Goal: Information Seeking & Learning: Find specific page/section

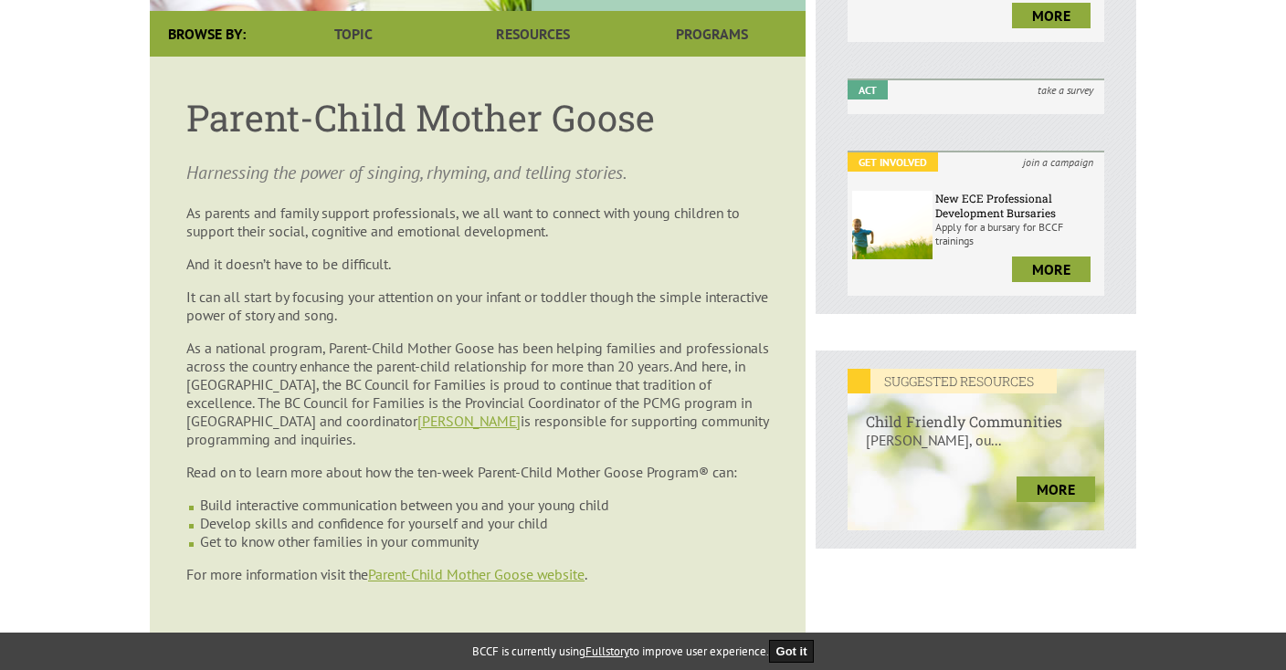
scroll to position [482, 0]
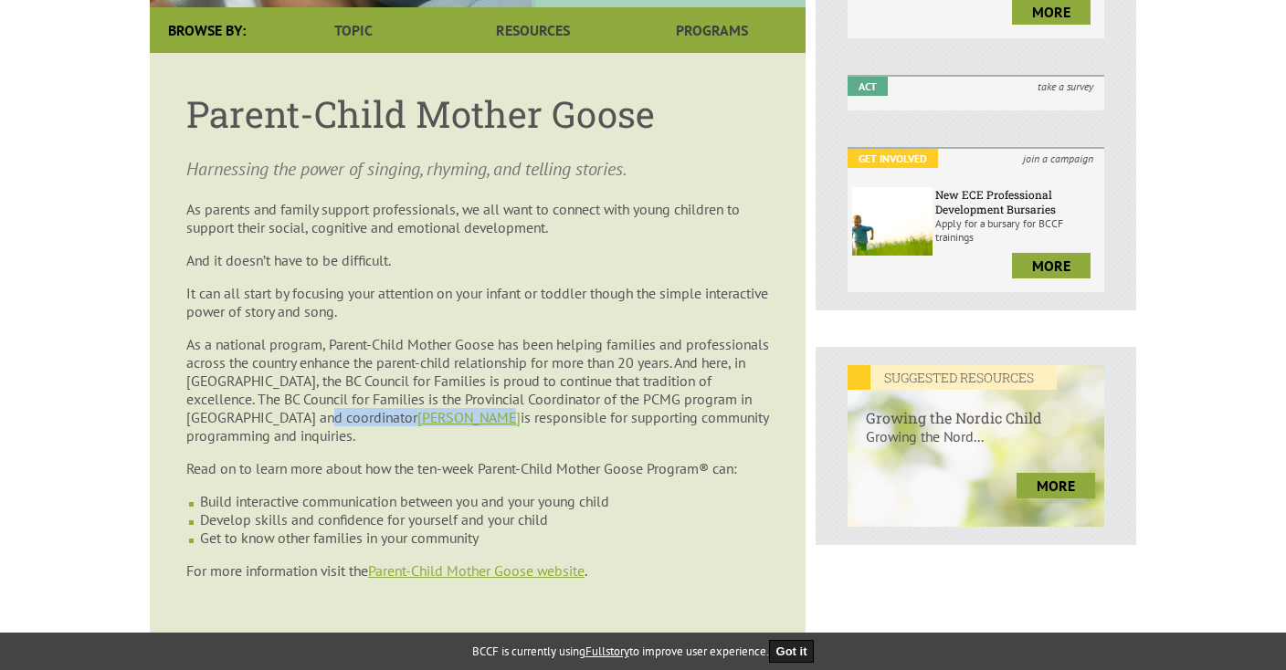
drag, startPoint x: 393, startPoint y: 393, endPoint x: 550, endPoint y: 394, distance: 157.1
click at [550, 394] on p "As a national program, Parent-Child Mother Goose has been helping families and …" at bounding box center [477, 390] width 583 height 110
copy p "coordinator [PERSON_NAME]"
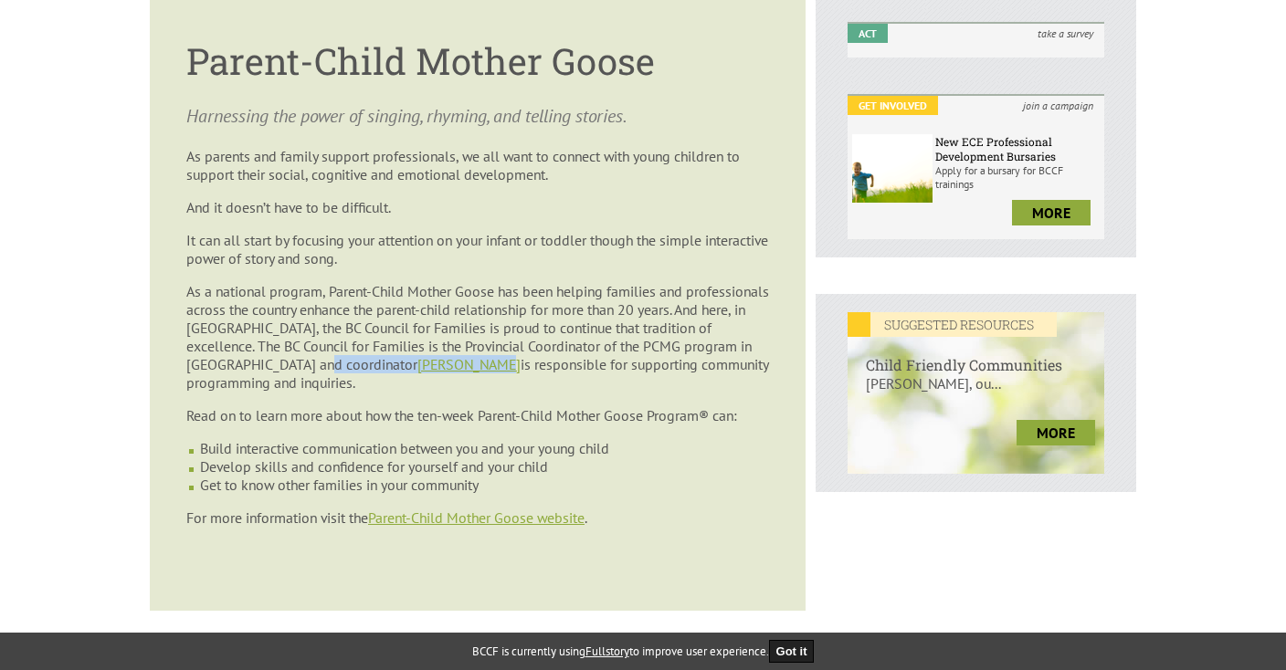
scroll to position [563, 0]
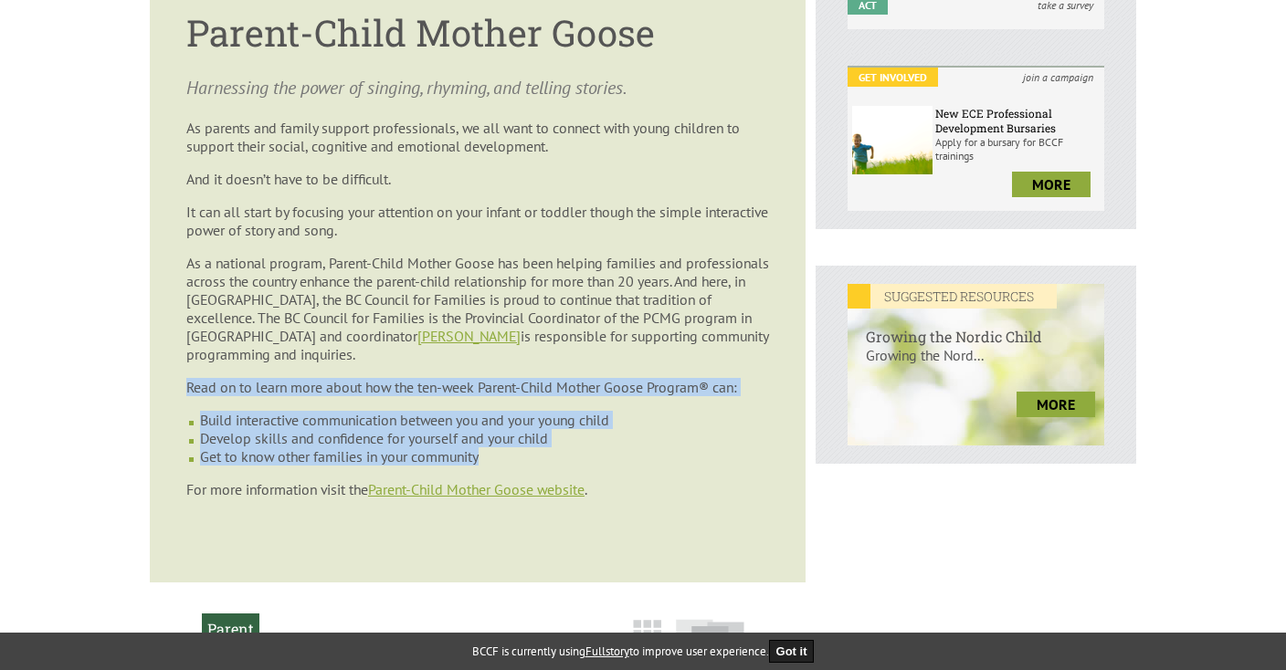
drag, startPoint x: 498, startPoint y: 433, endPoint x: 121, endPoint y: 364, distance: 383.3
click at [121, 364] on body "y our family. Login Create Account Shopping Cart Menu Home Bookstore Trainings …" at bounding box center [643, 471] width 1286 height 2010
copy article "Read on to learn more about how the ten-week Parent-Child Mother Goose Program®…"
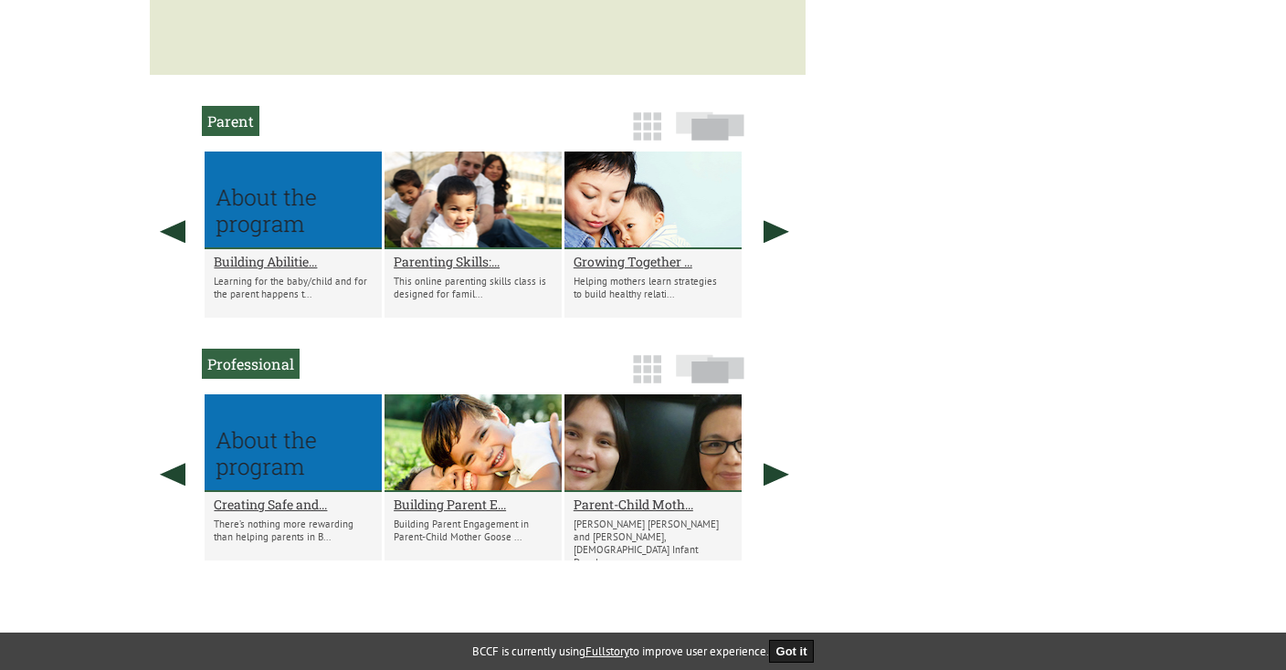
scroll to position [1060, 0]
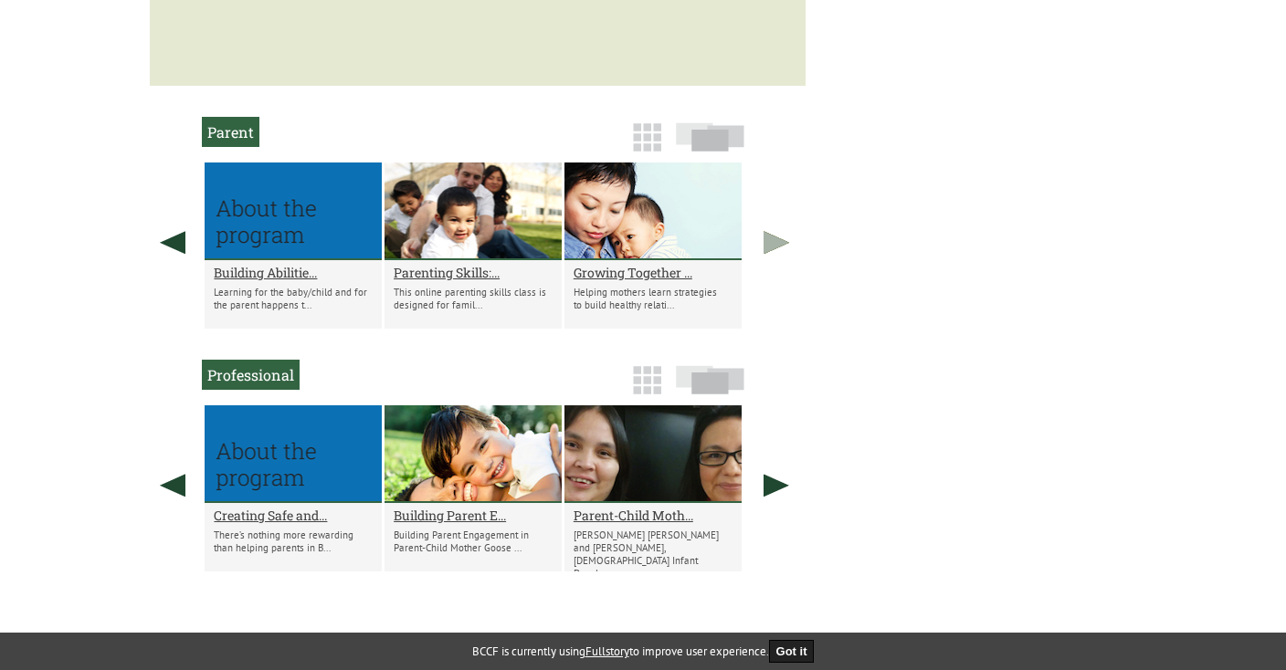
click at [784, 223] on link at bounding box center [776, 243] width 46 height 160
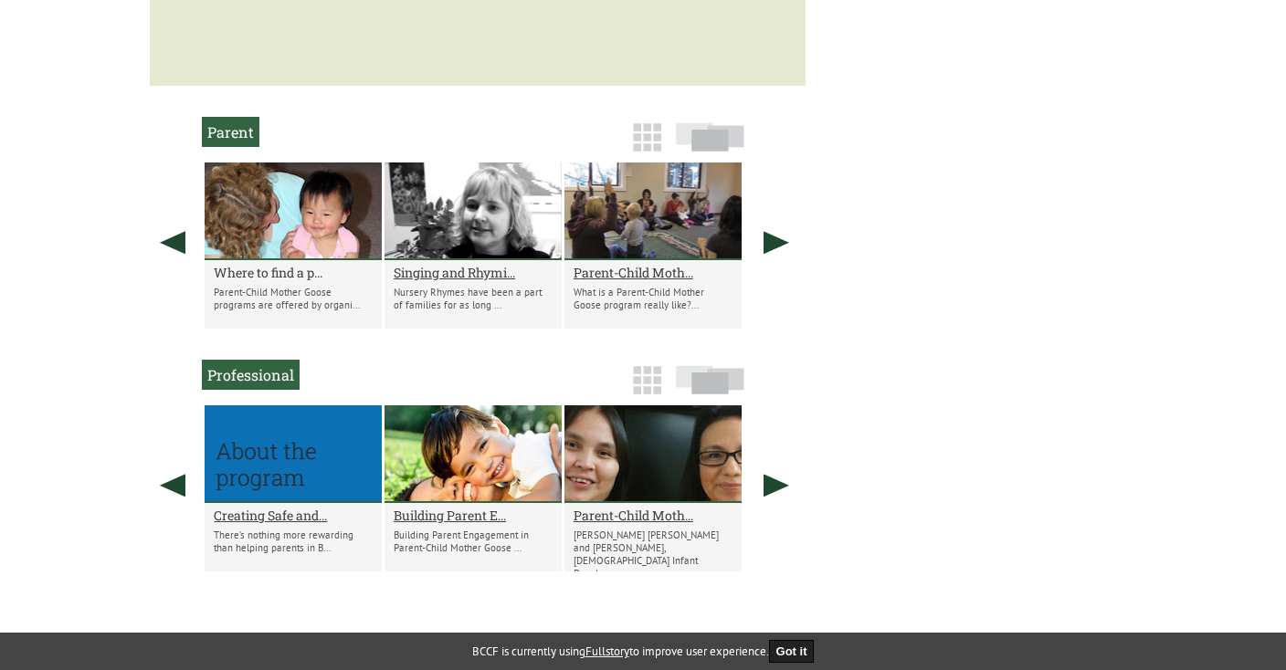
click at [292, 264] on h2 "Where to find a p..." at bounding box center [293, 272] width 159 height 17
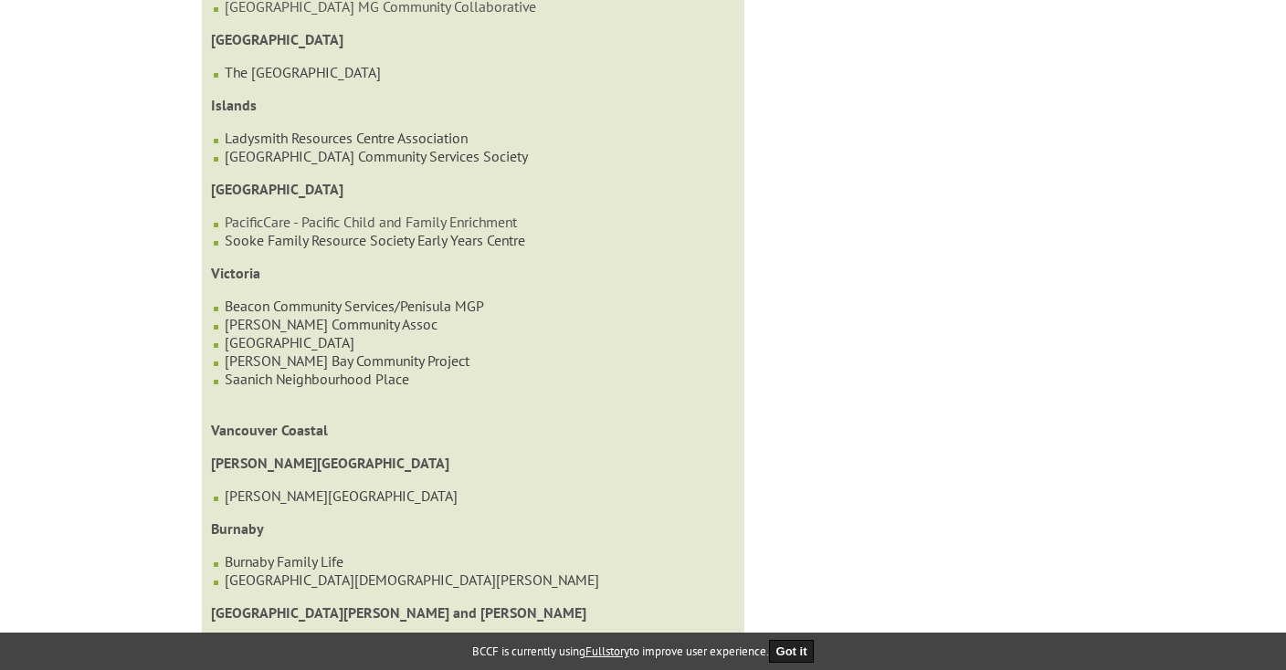
scroll to position [4123, 0]
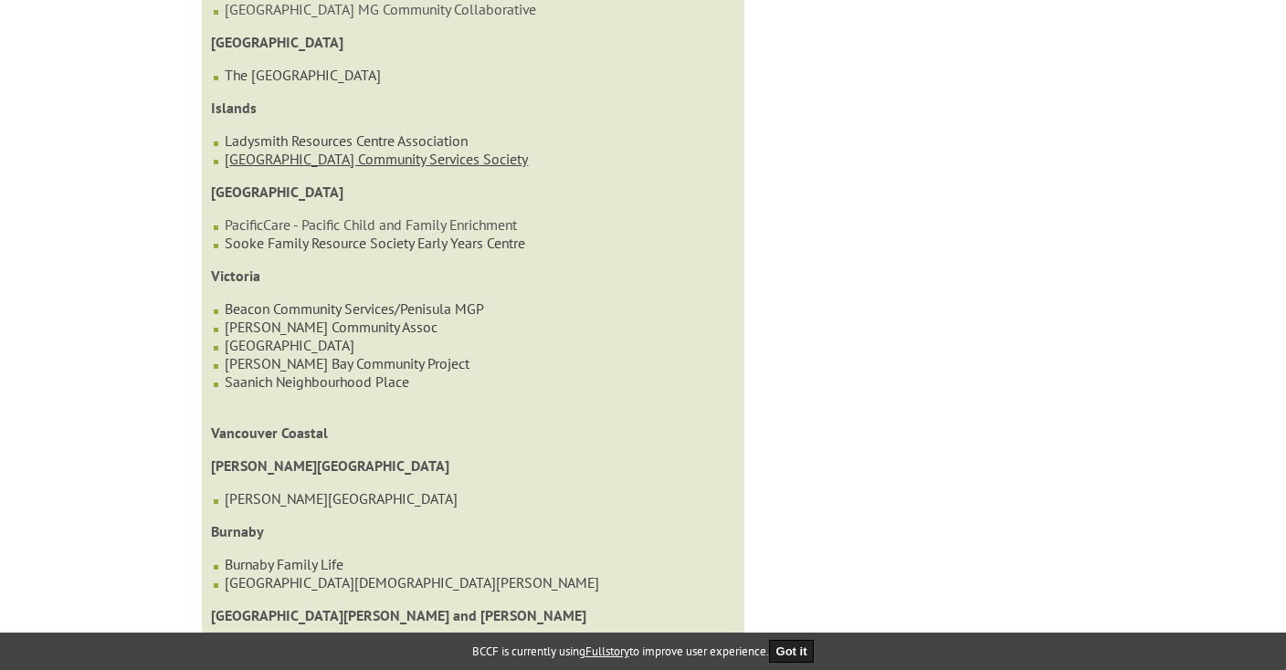
click at [292, 168] on link "[GEOGRAPHIC_DATA] Community Services Society" at bounding box center [376, 159] width 303 height 18
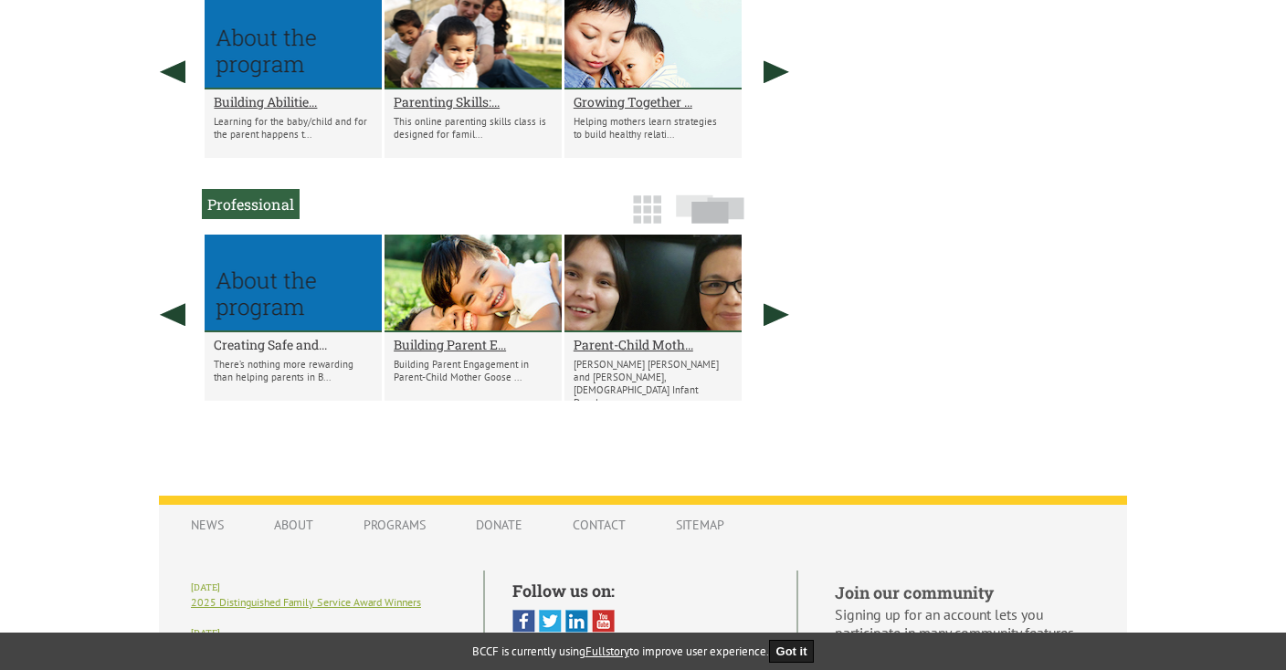
scroll to position [1220, 0]
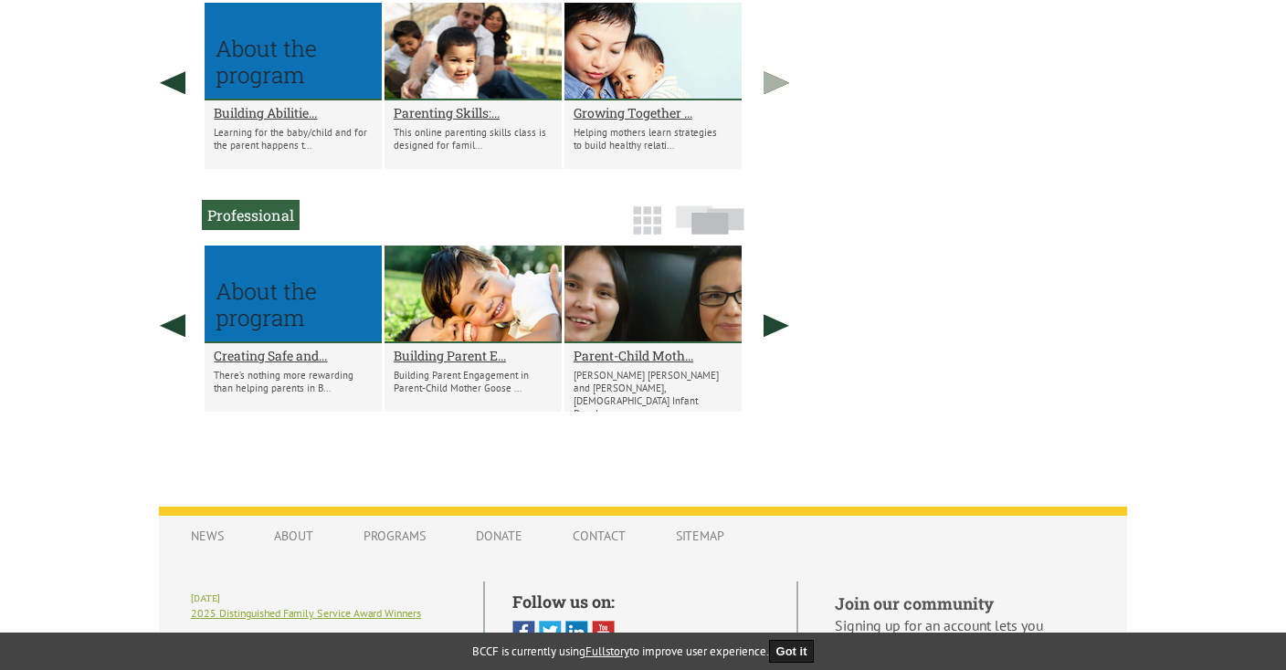
click at [776, 65] on link at bounding box center [776, 83] width 46 height 160
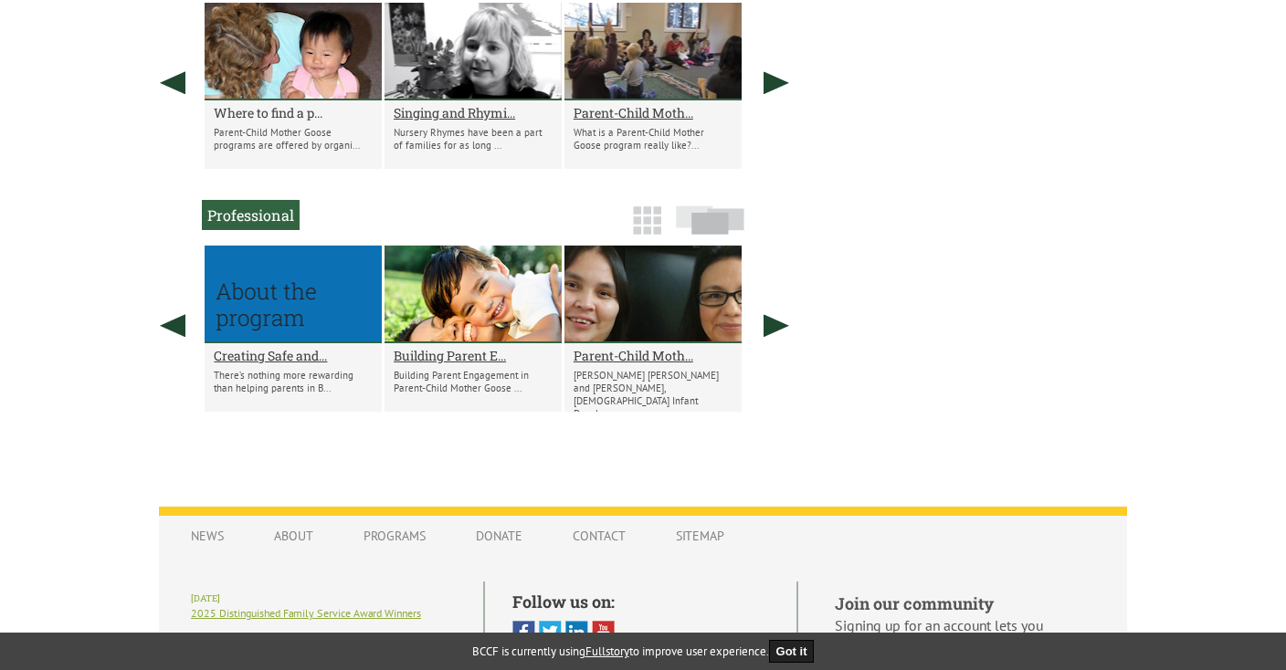
click at [297, 104] on h2 "Where to find a p..." at bounding box center [293, 112] width 159 height 17
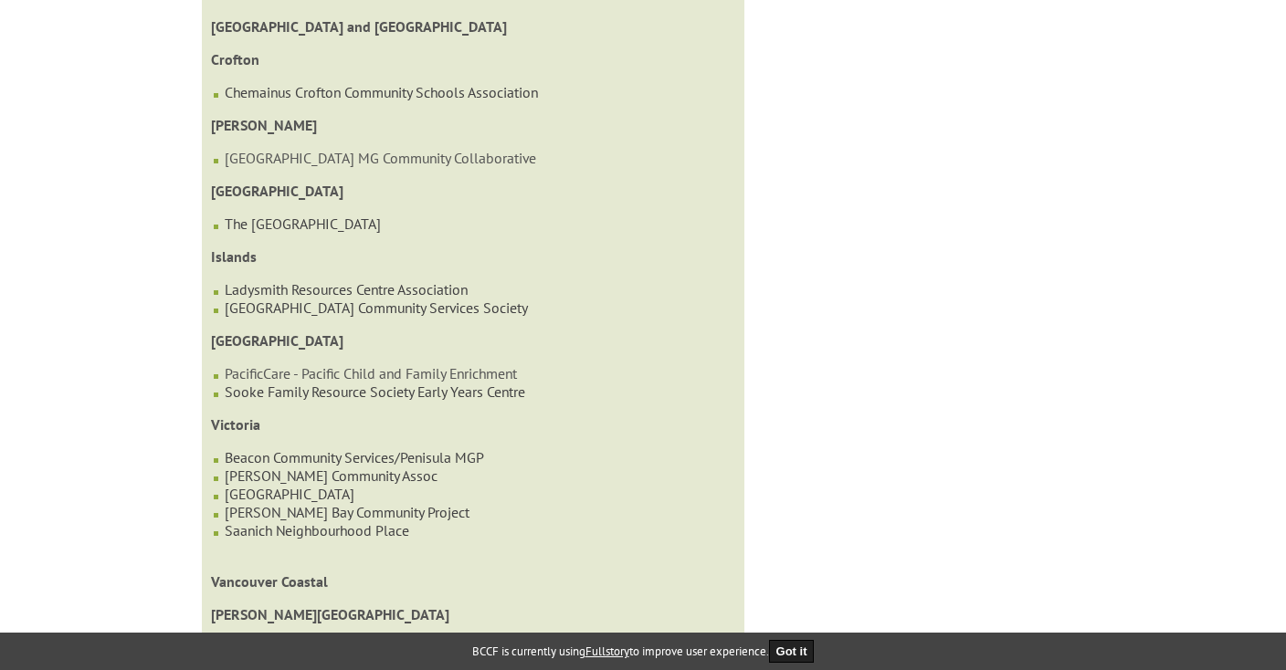
scroll to position [3976, 0]
click at [291, 231] on link "The [GEOGRAPHIC_DATA]" at bounding box center [303, 222] width 156 height 18
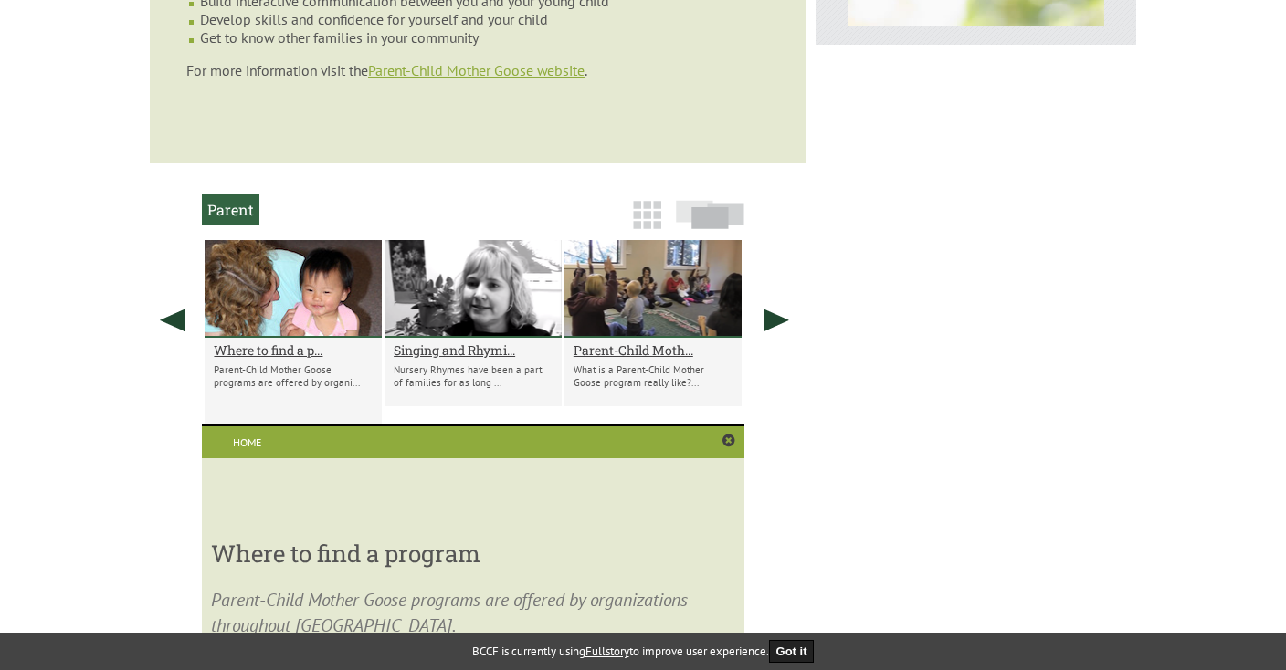
scroll to position [983, 0]
click at [448, 341] on h2 "Singing and Rhymi..." at bounding box center [473, 349] width 159 height 17
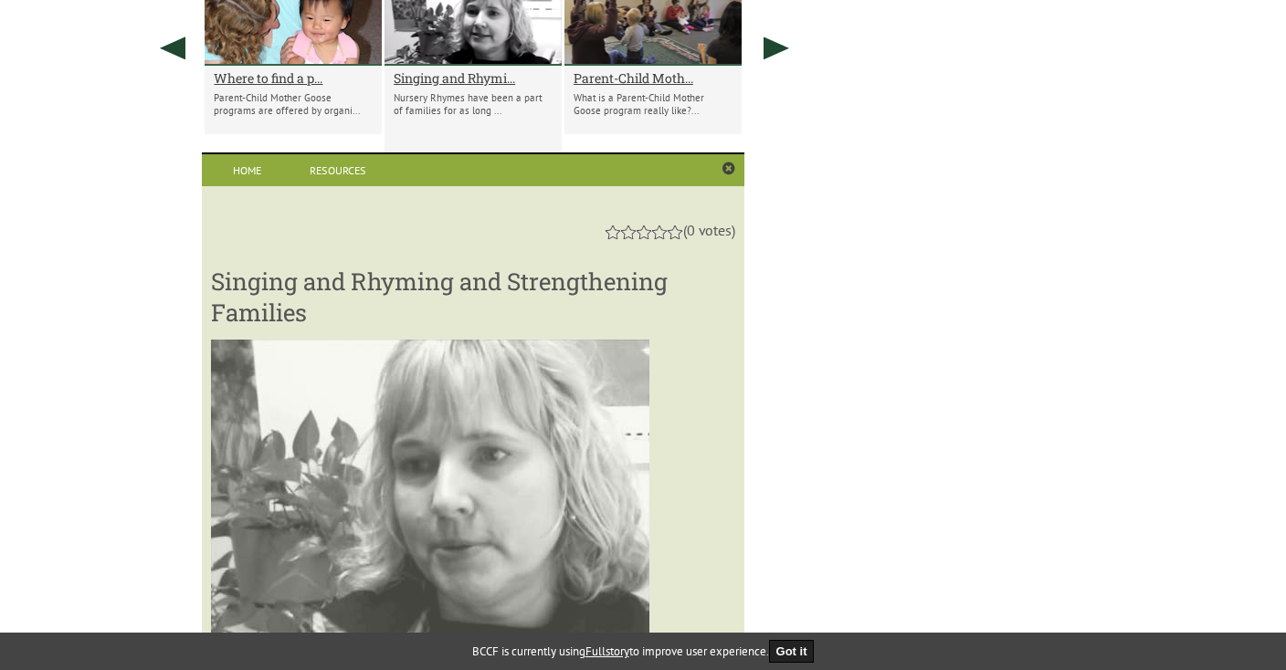
scroll to position [1253, 0]
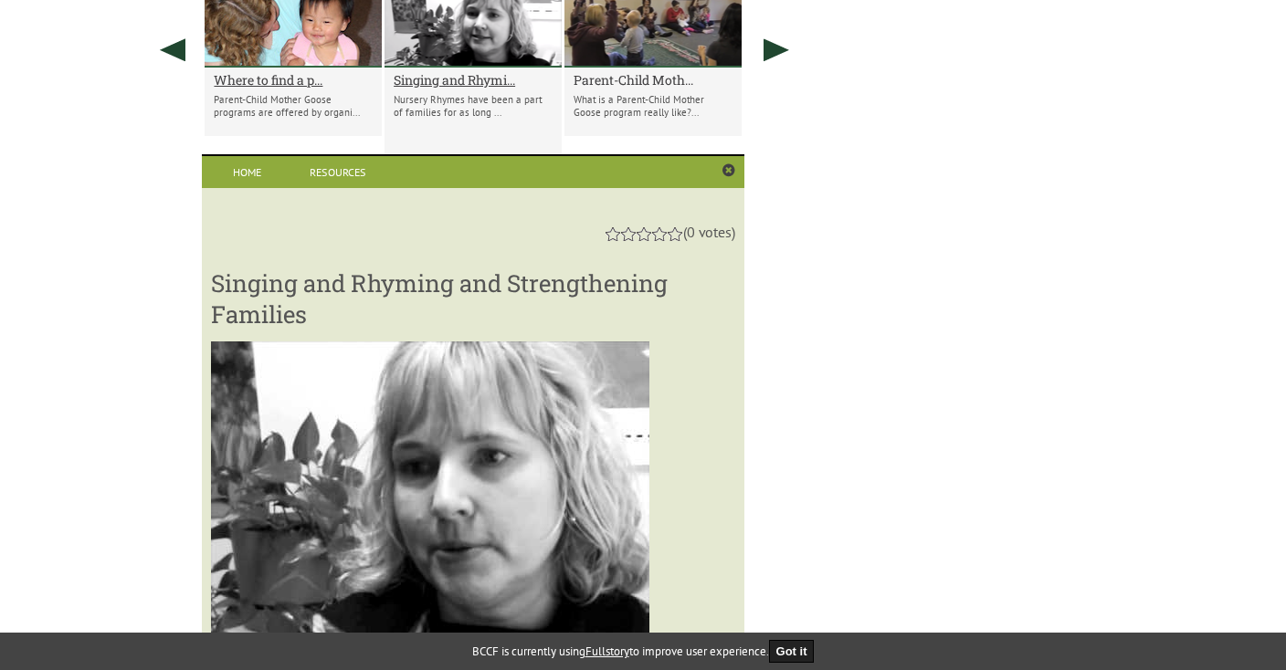
click at [619, 71] on h2 "Parent-Child Moth..." at bounding box center [652, 79] width 159 height 17
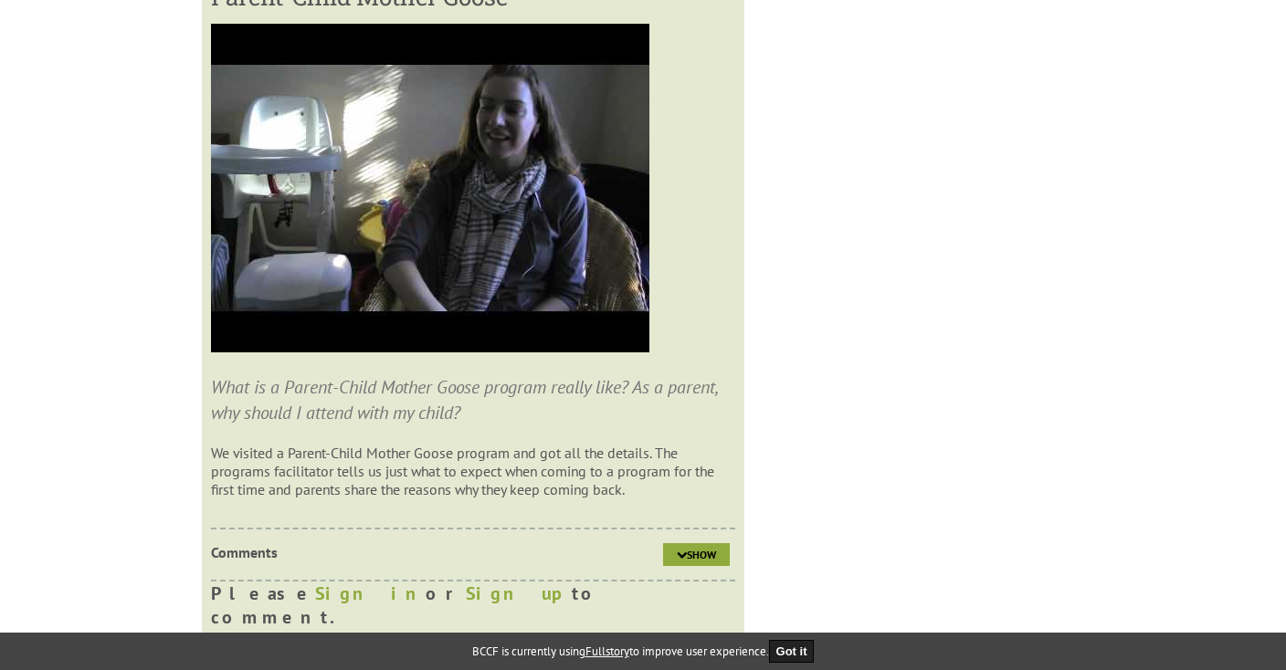
scroll to position [1541, 0]
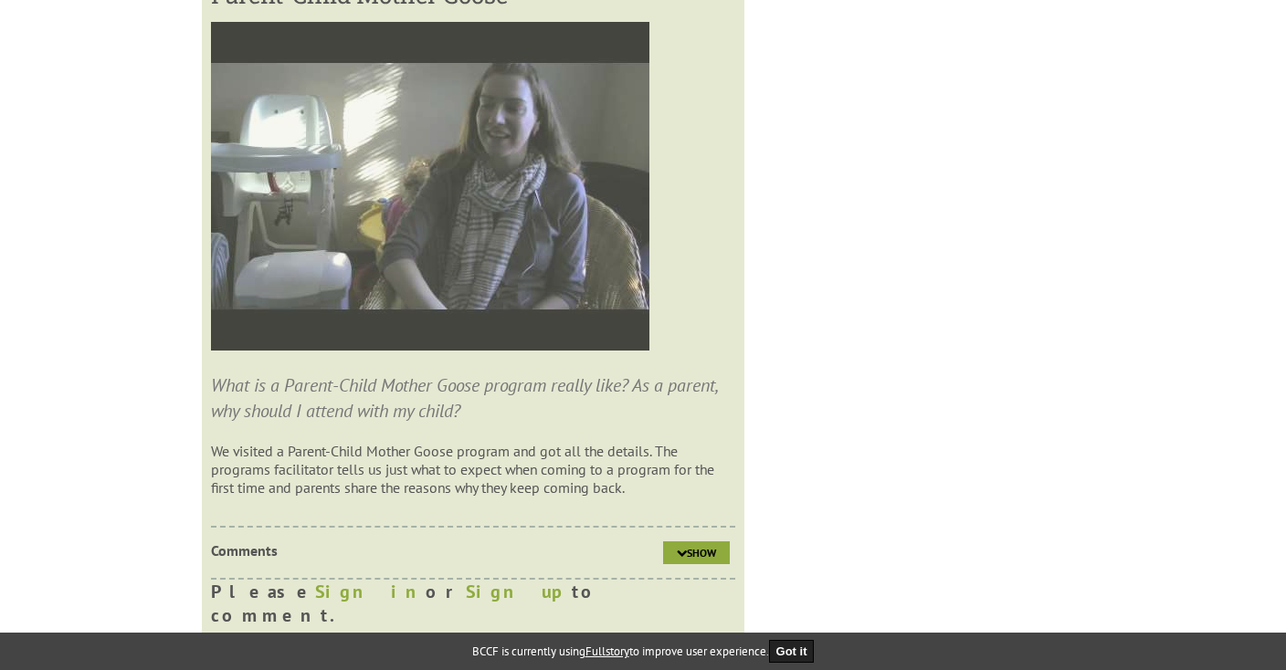
click at [524, 199] on img at bounding box center [430, 186] width 438 height 329
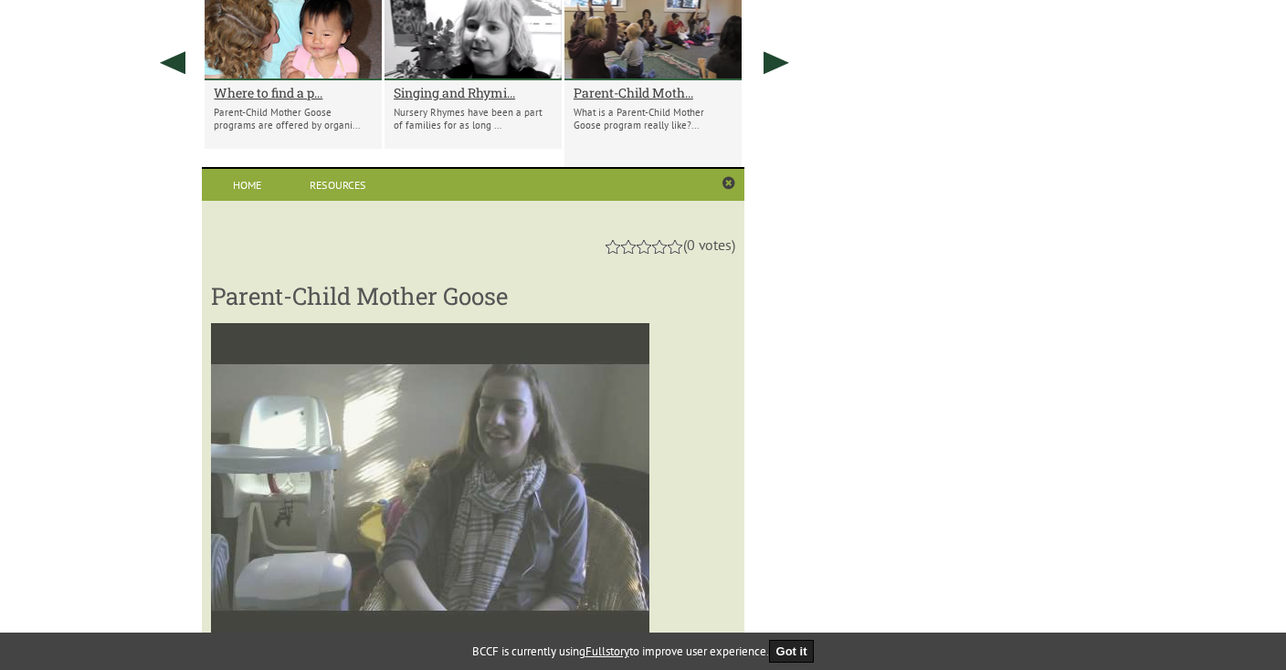
scroll to position [1238, 0]
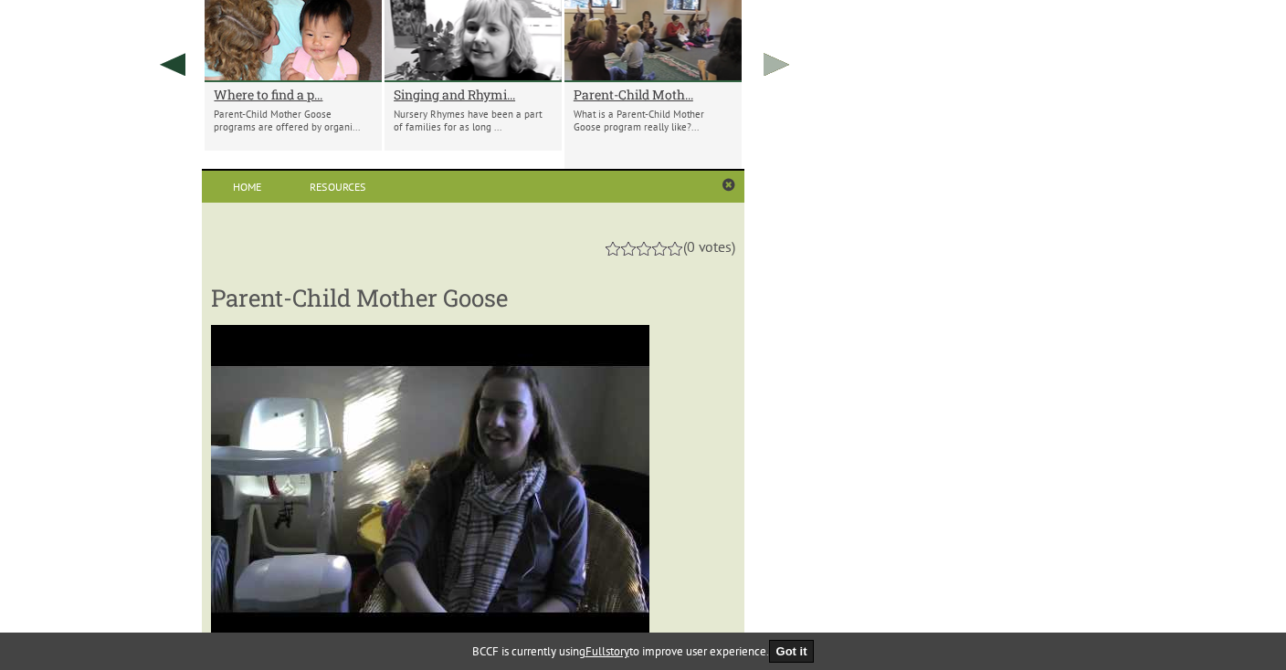
click at [770, 46] on link at bounding box center [776, 64] width 46 height 160
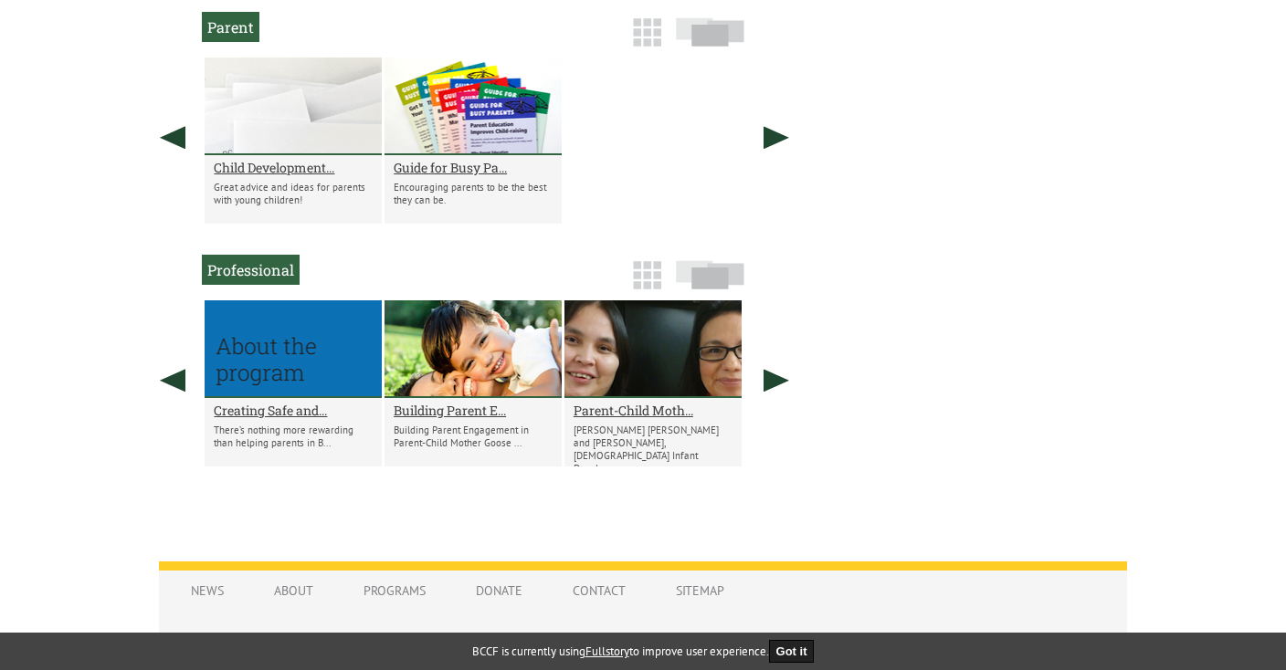
scroll to position [1164, 0]
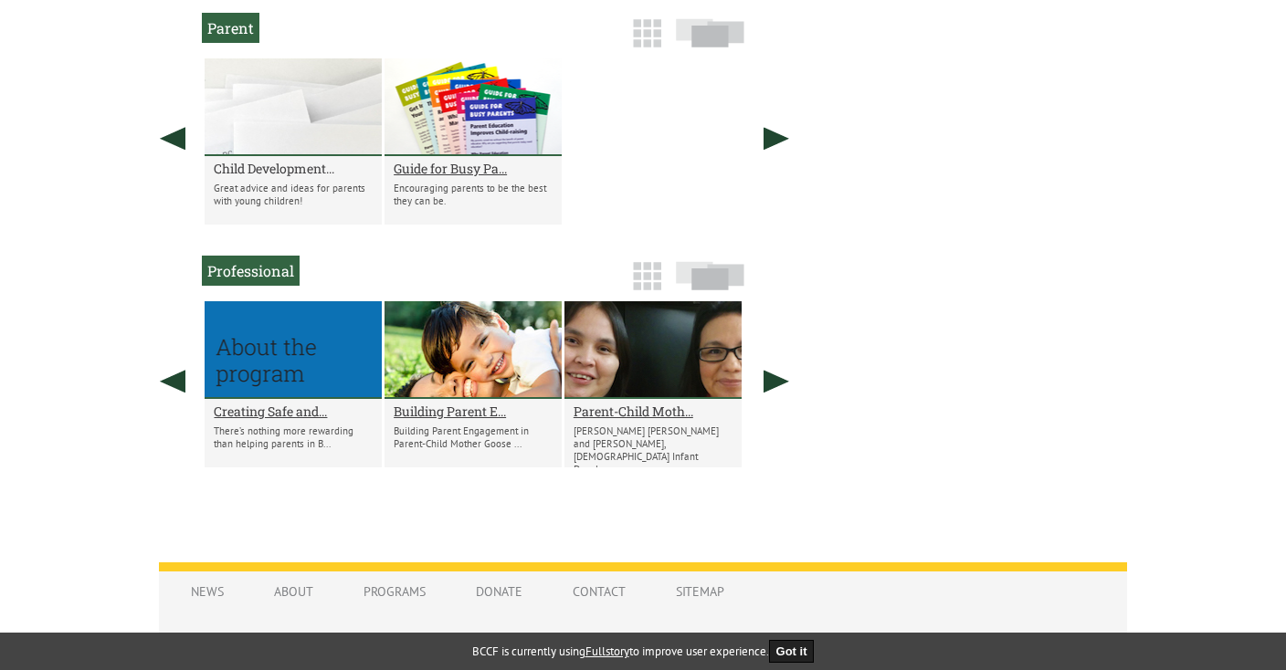
click at [316, 160] on h2 "Child Development..." at bounding box center [293, 168] width 159 height 17
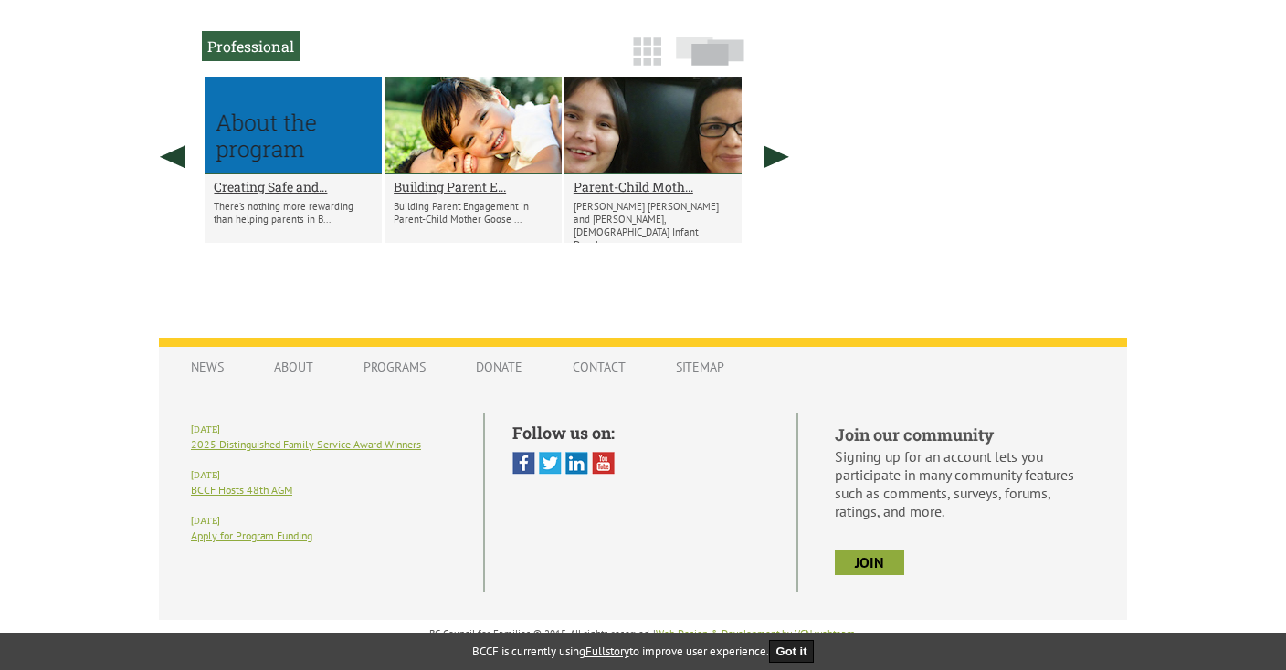
scroll to position [1164, 0]
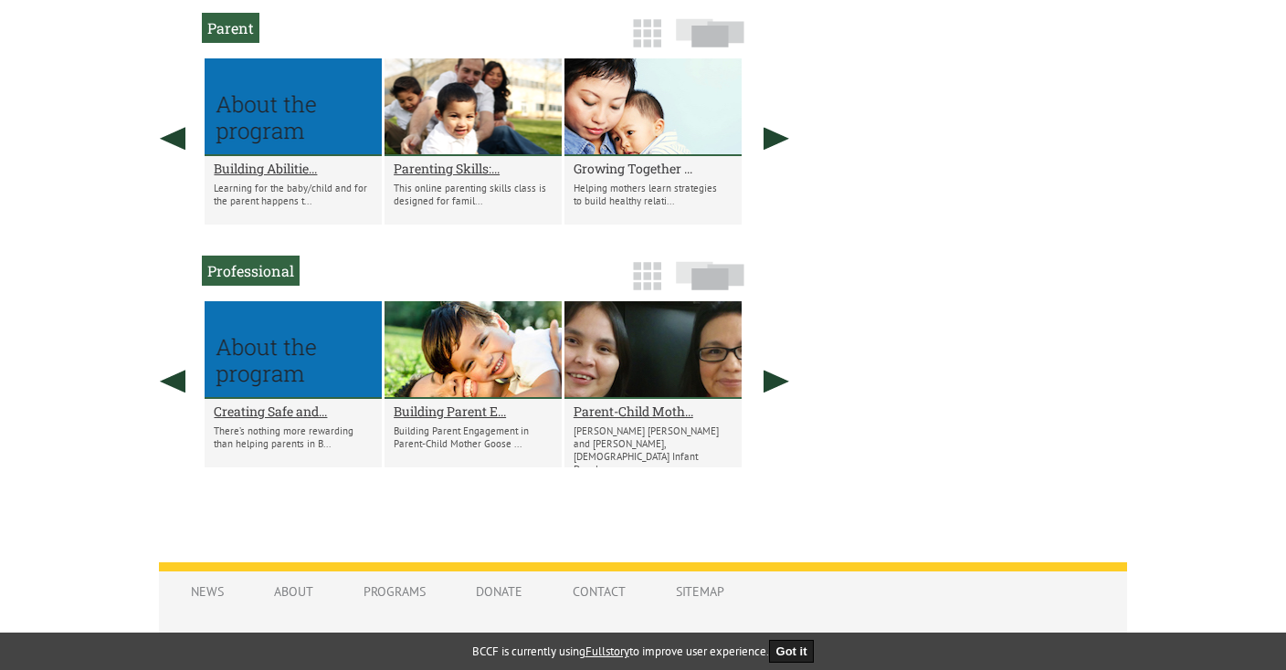
click at [604, 160] on h2 "Growing Together ..." at bounding box center [652, 168] width 159 height 17
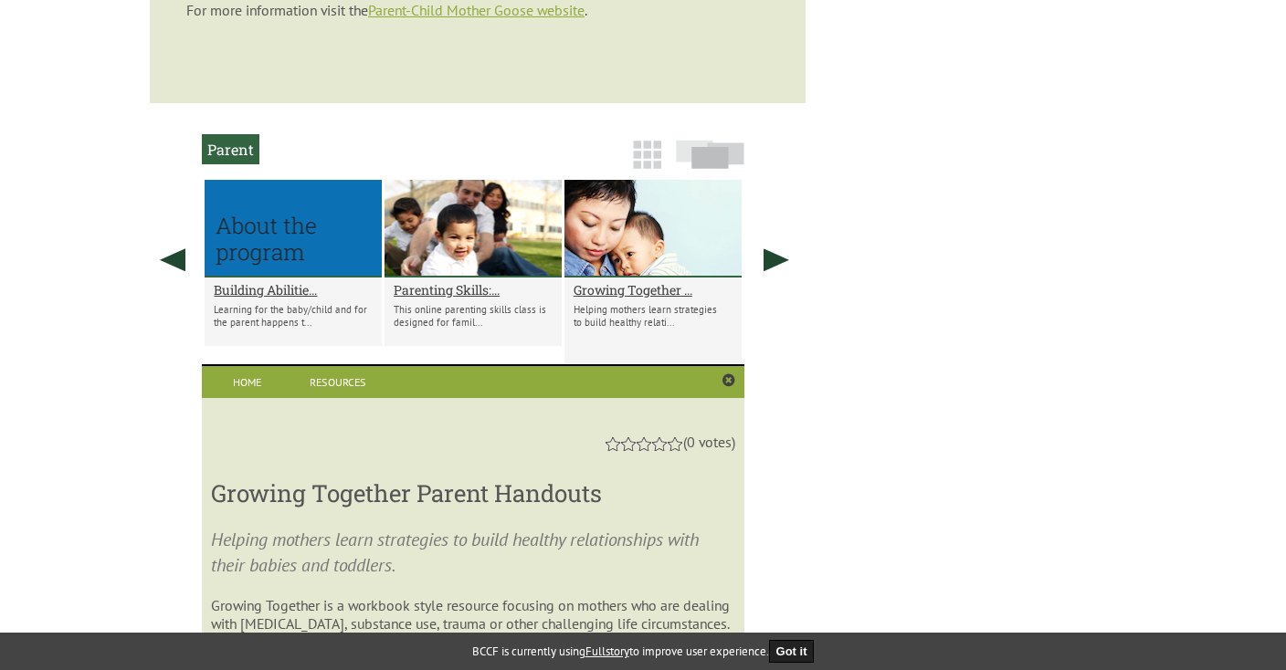
scroll to position [1035, 0]
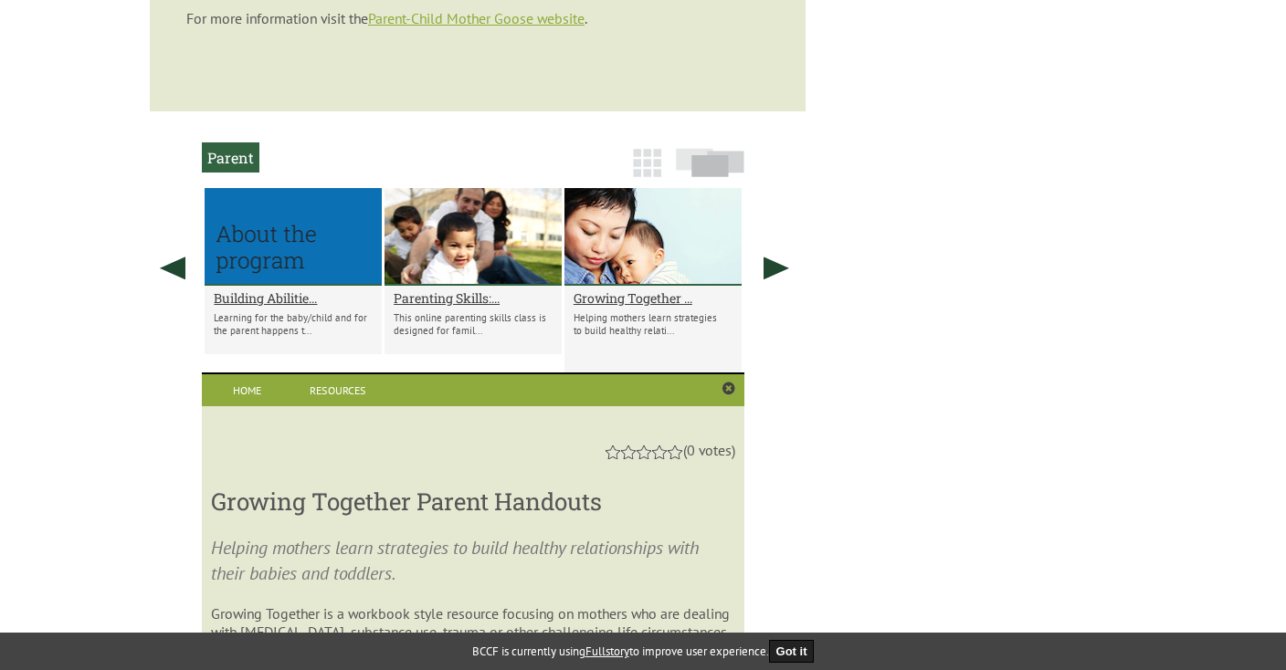
click at [647, 149] on img at bounding box center [647, 163] width 28 height 28
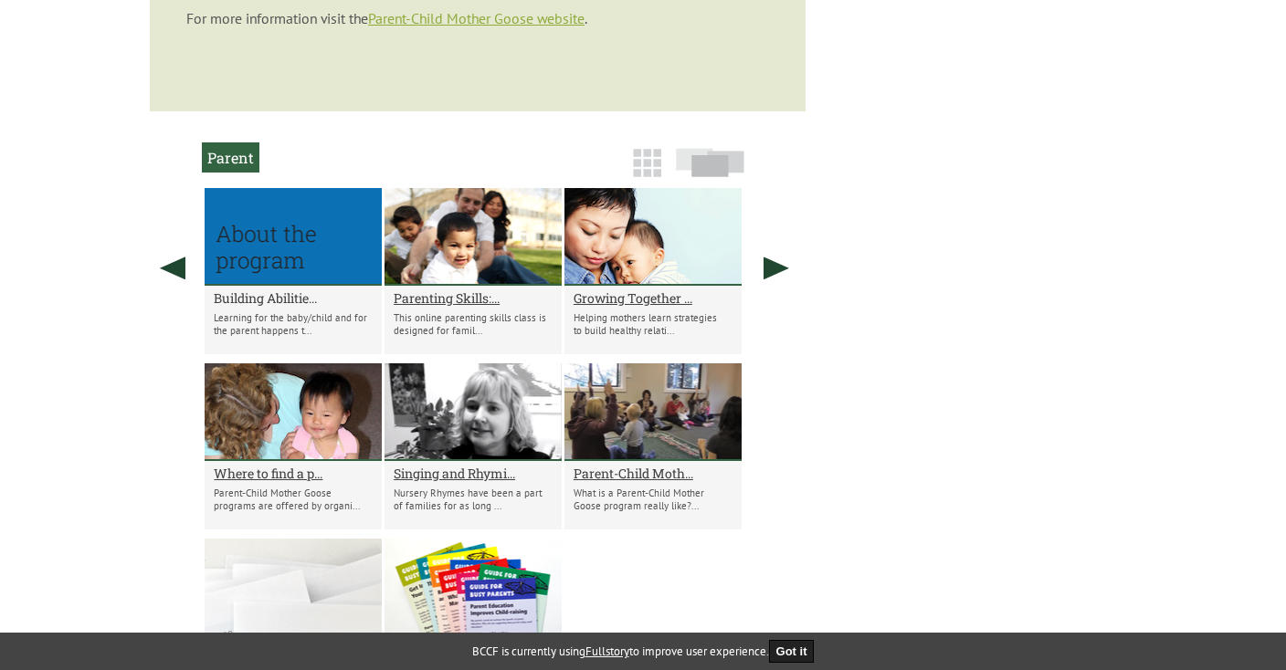
click at [274, 289] on h2 "Building Abilitie..." at bounding box center [293, 297] width 159 height 17
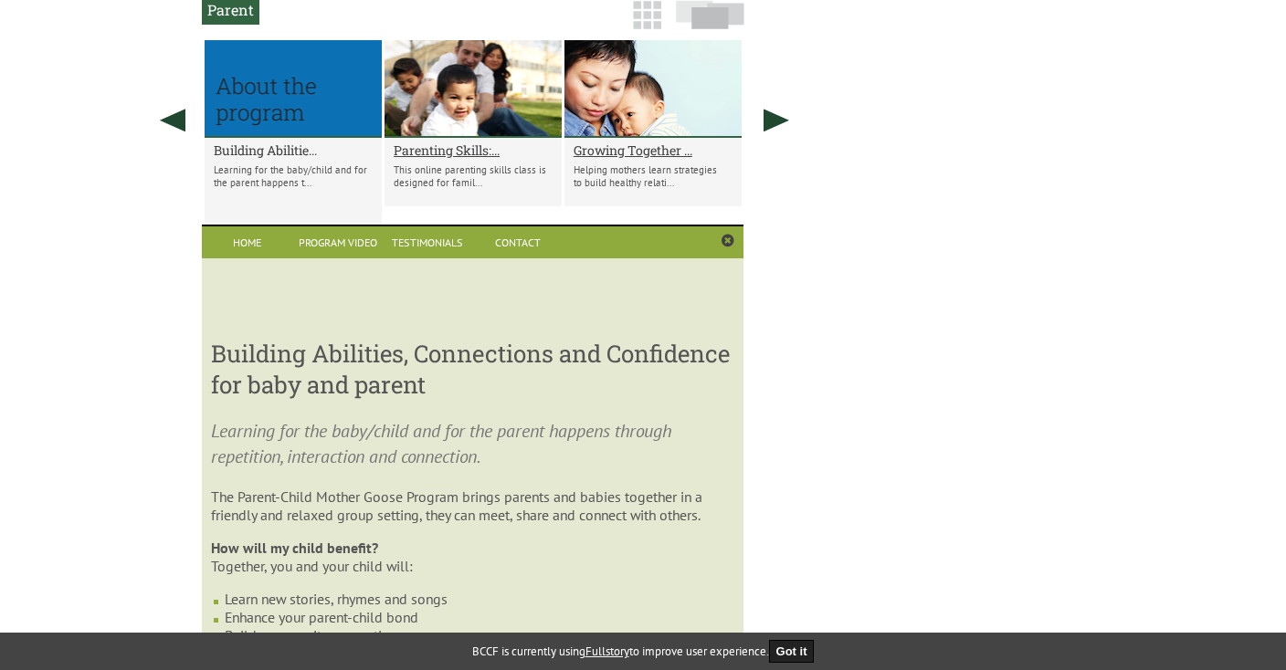
scroll to position [1172, 0]
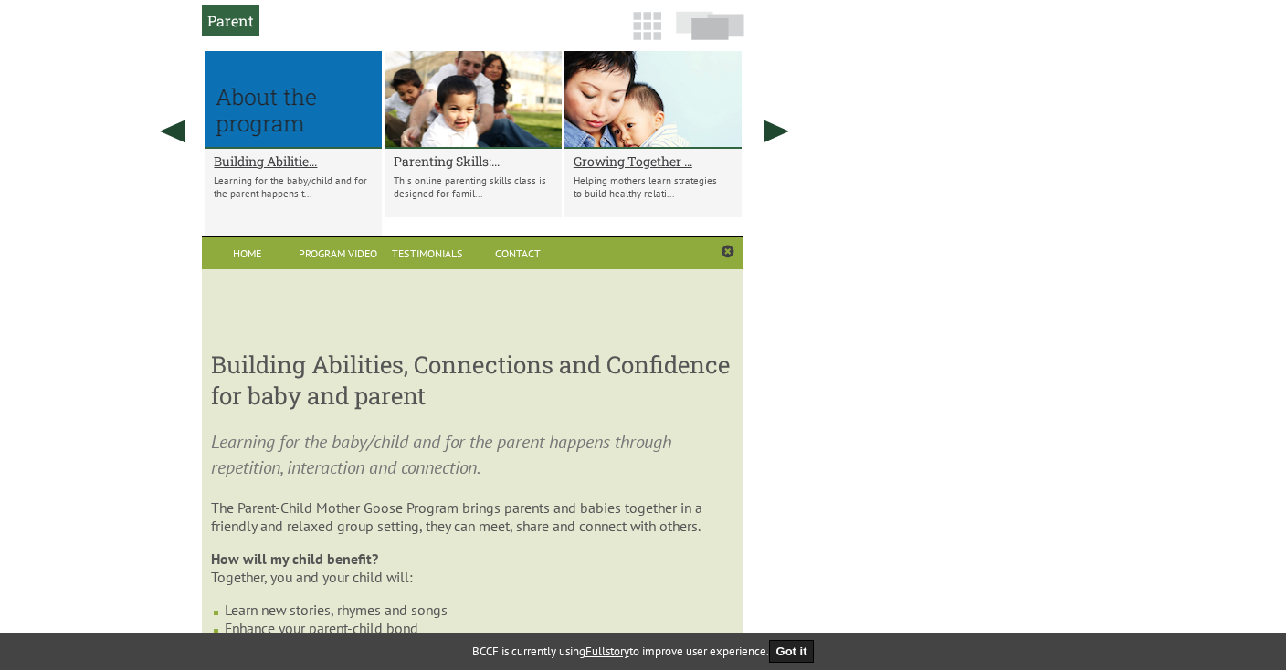
click at [448, 153] on h2 "Parenting Skills:..." at bounding box center [473, 161] width 159 height 17
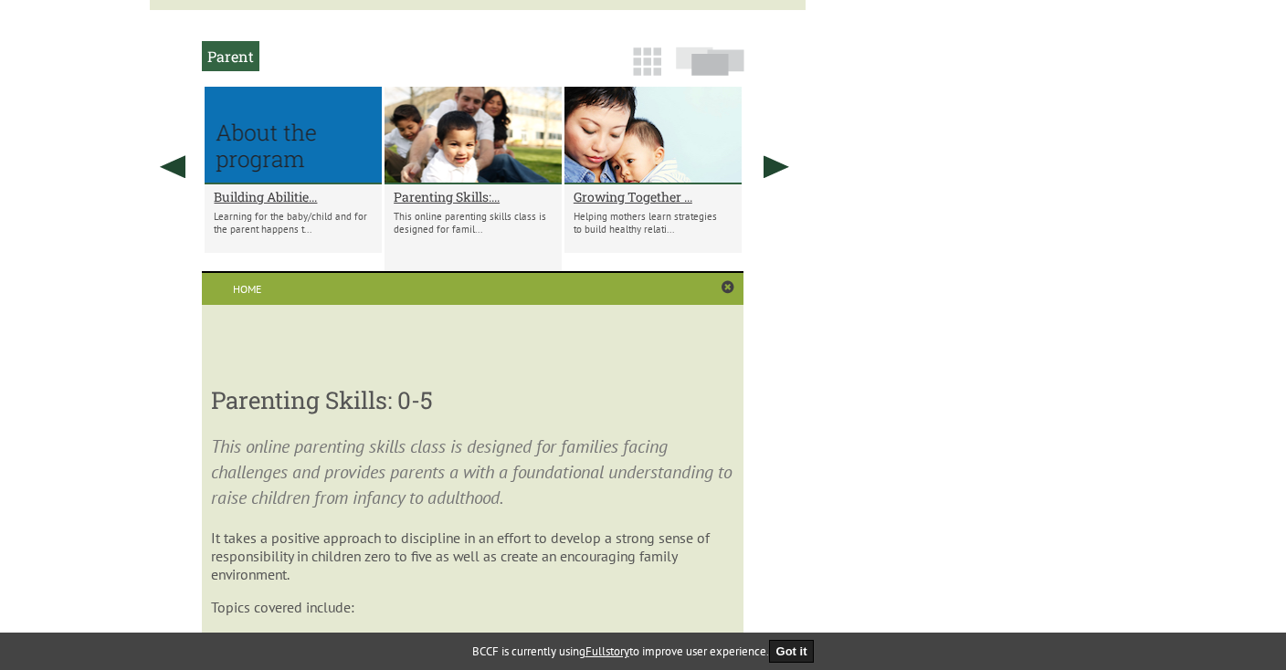
scroll to position [1126, 0]
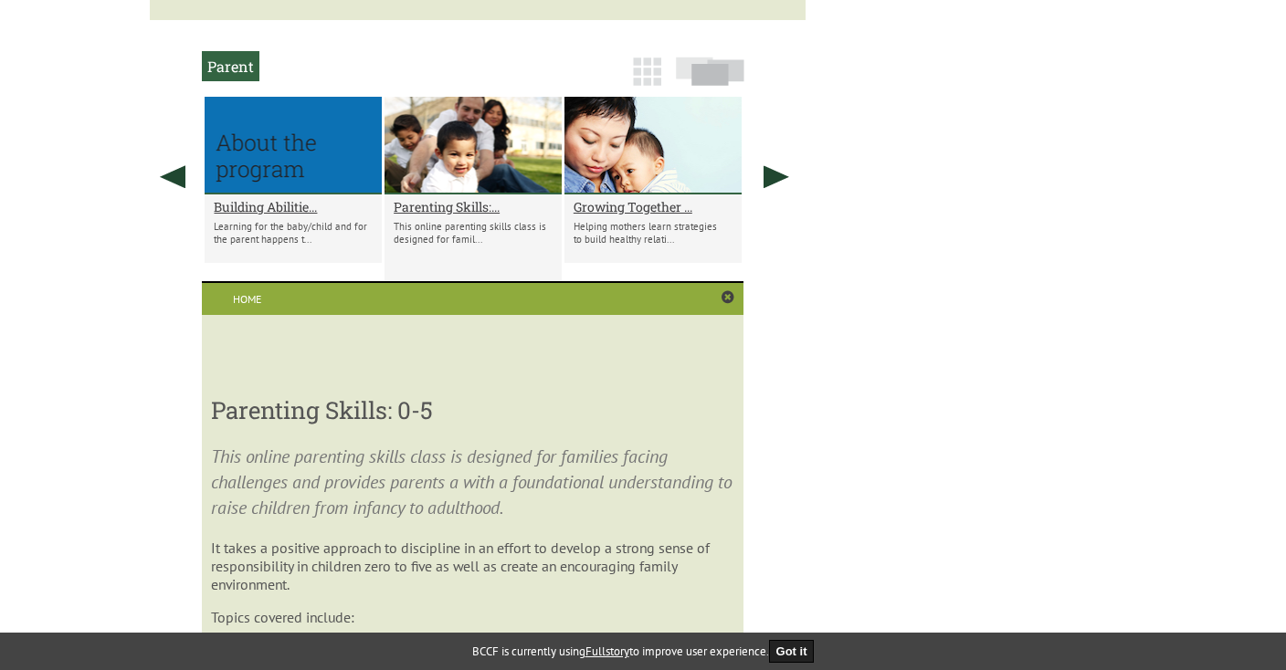
click at [658, 58] on img at bounding box center [647, 72] width 28 height 28
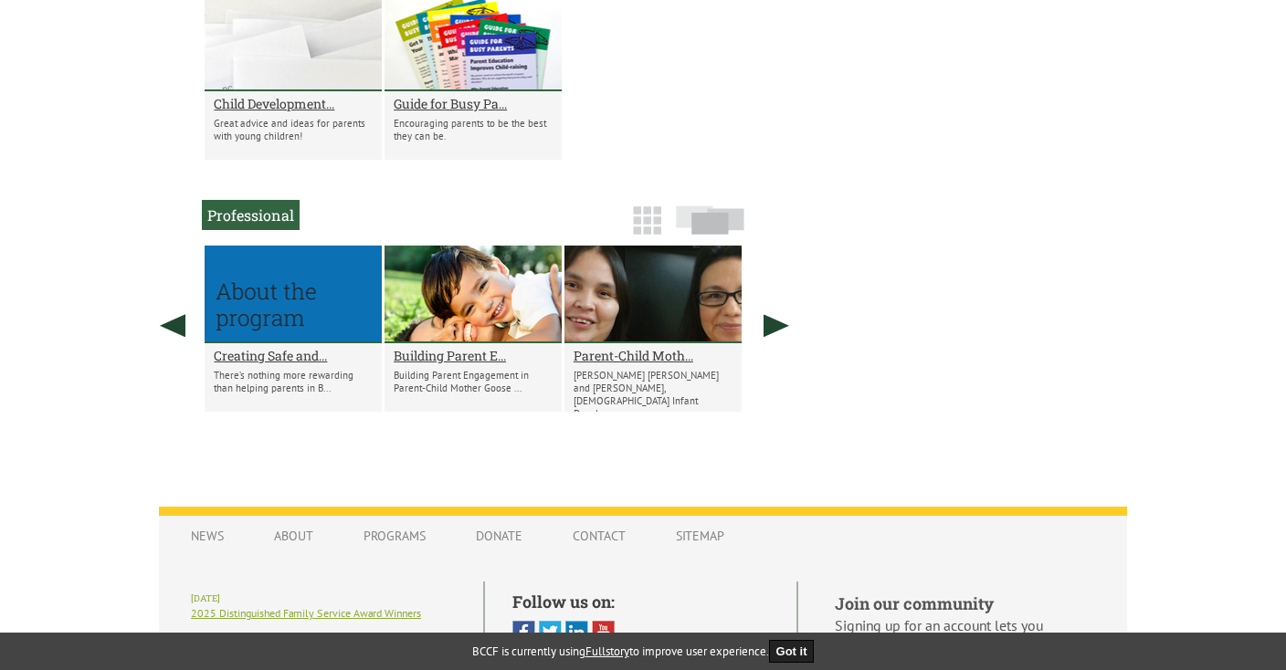
scroll to position [1605, 0]
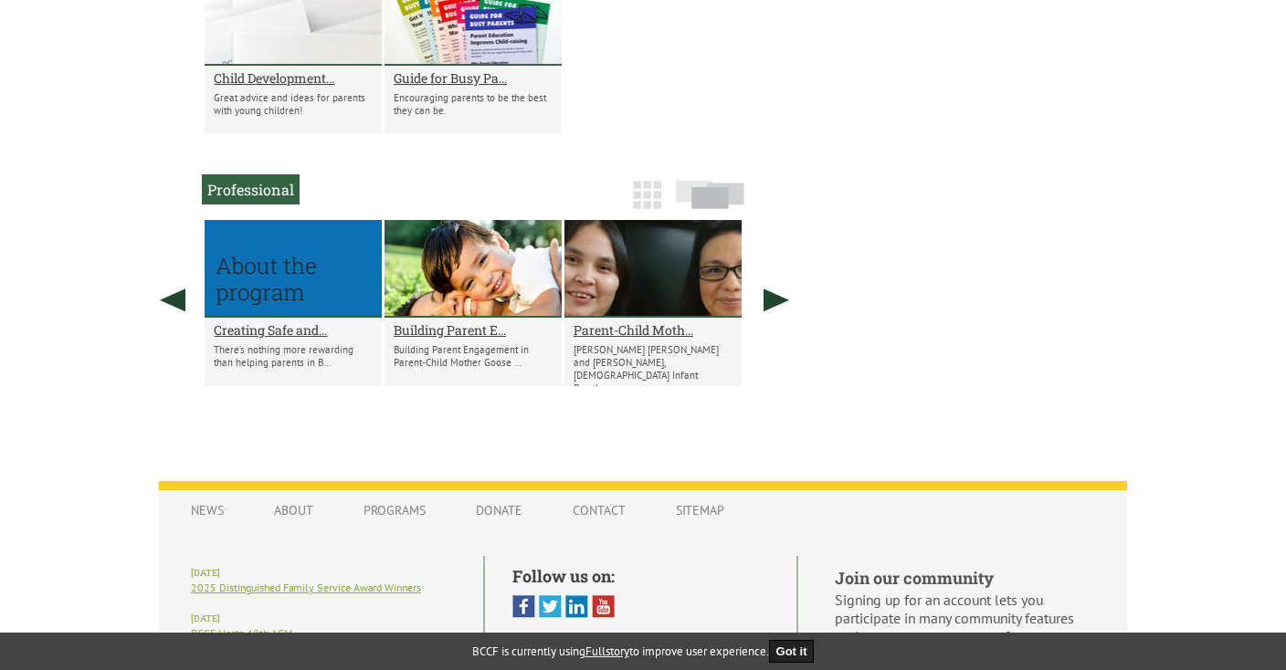
click at [647, 181] on img at bounding box center [647, 195] width 28 height 28
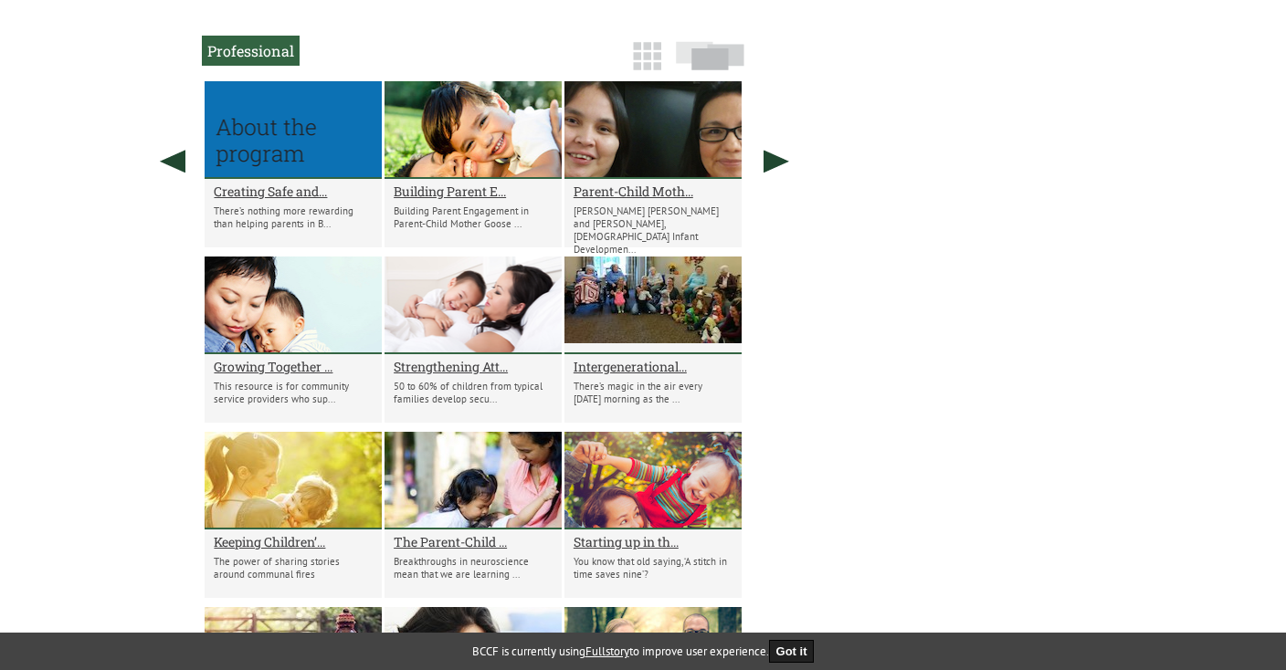
scroll to position [1748, 0]
